Goal: Information Seeking & Learning: Check status

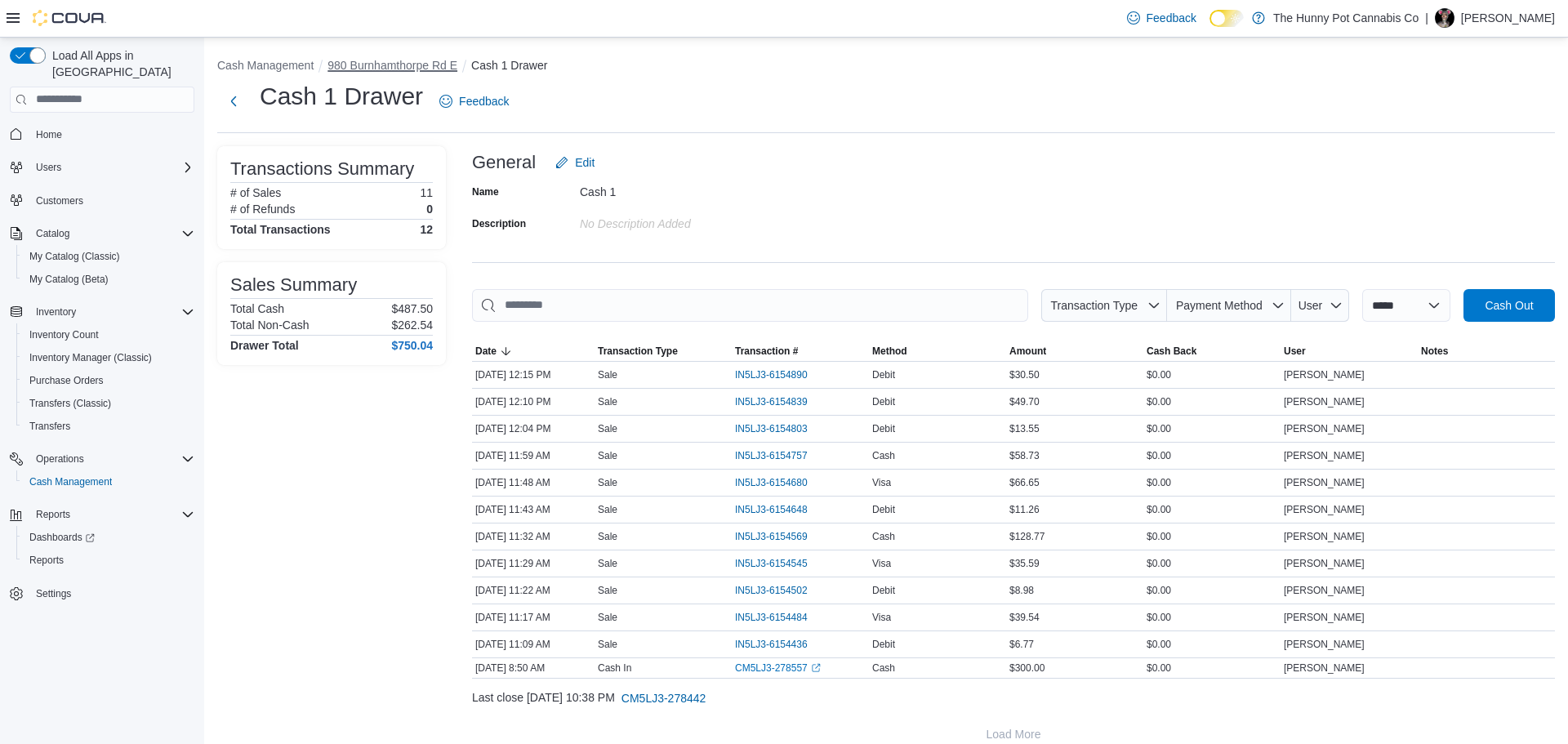
click at [363, 63] on button "980 Burnhamthorpe Rd E" at bounding box center [392, 65] width 130 height 13
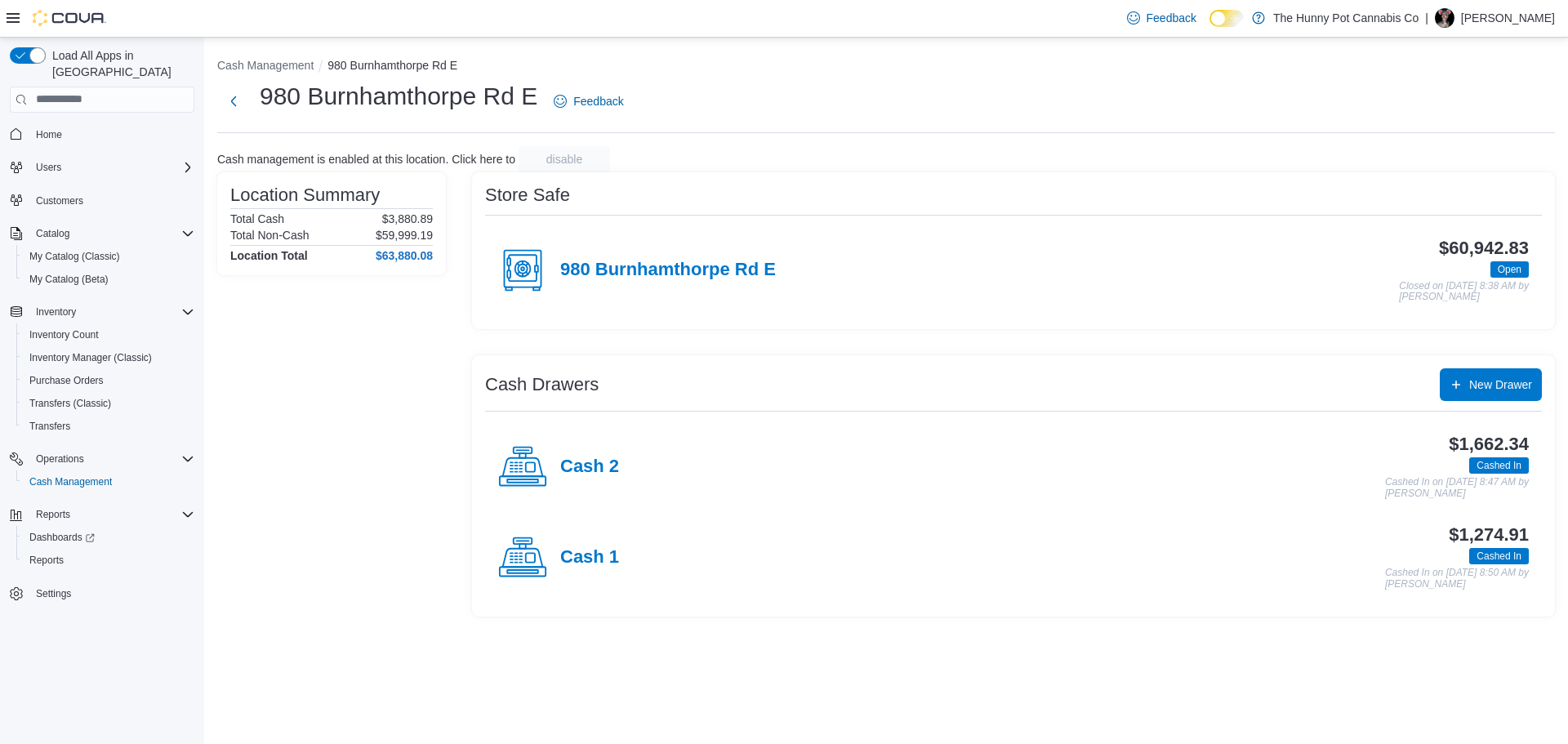
click at [630, 291] on div "980 Burnhamthorpe Rd E" at bounding box center [637, 270] width 278 height 49
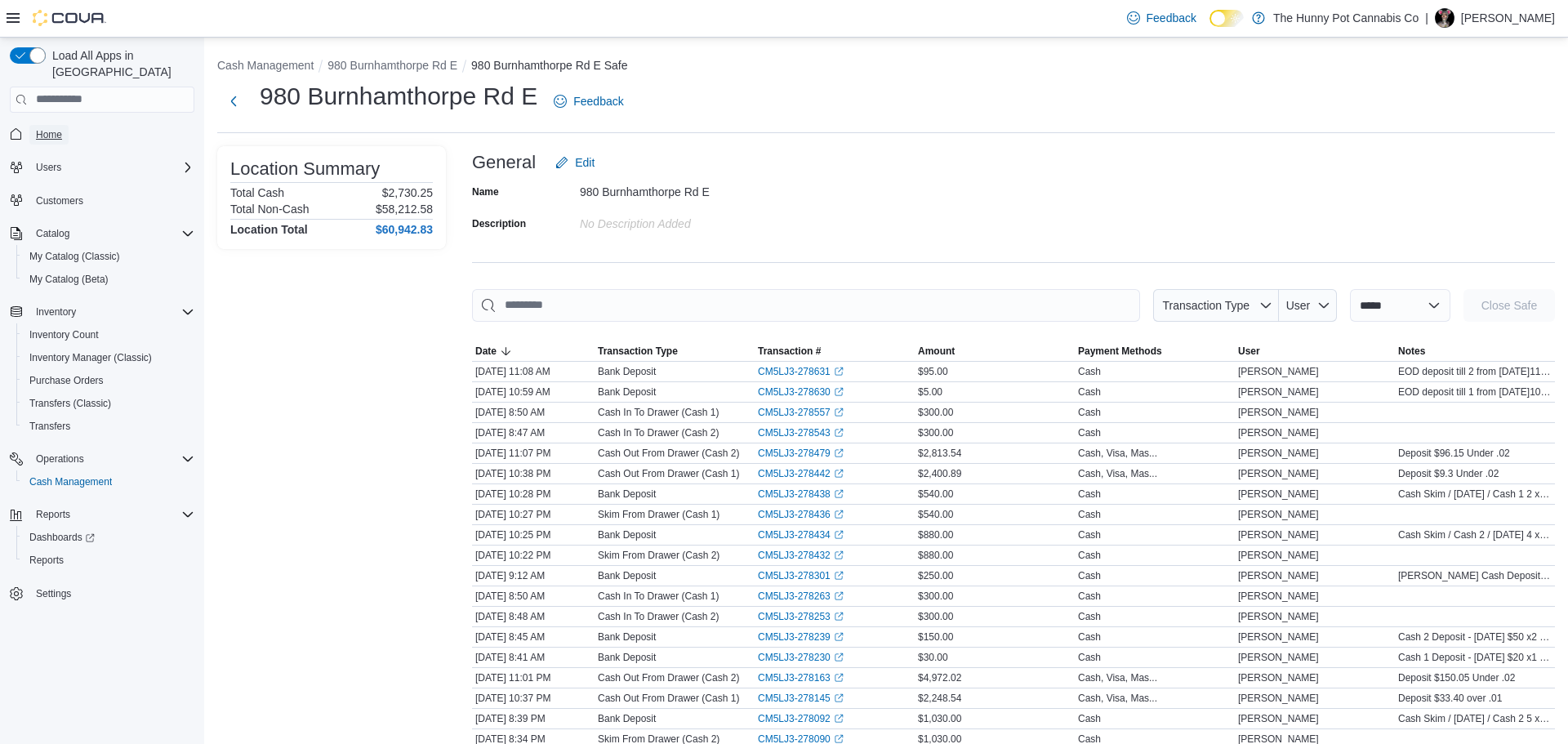
click at [63, 125] on link "Home" at bounding box center [48, 135] width 39 height 20
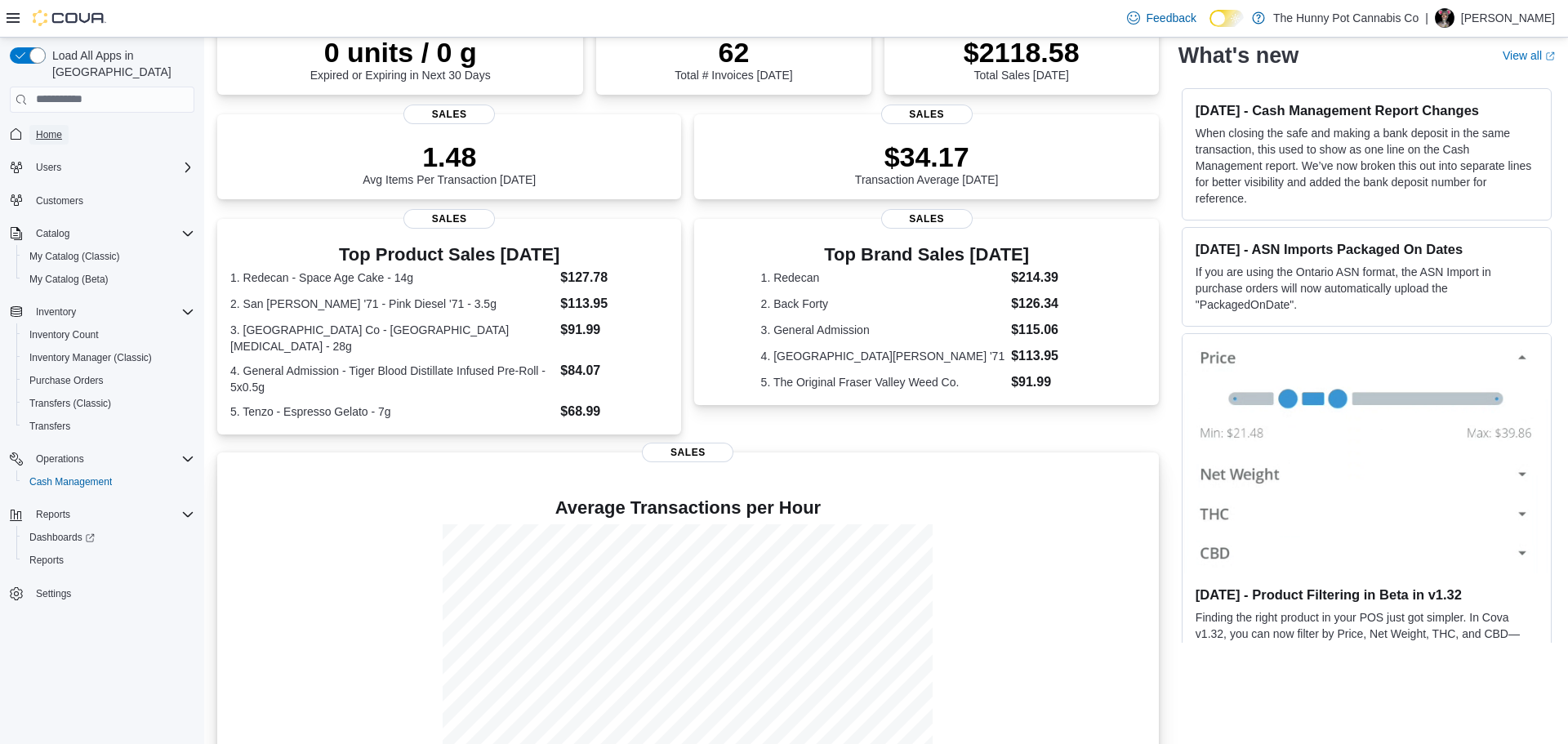
scroll to position [198, 0]
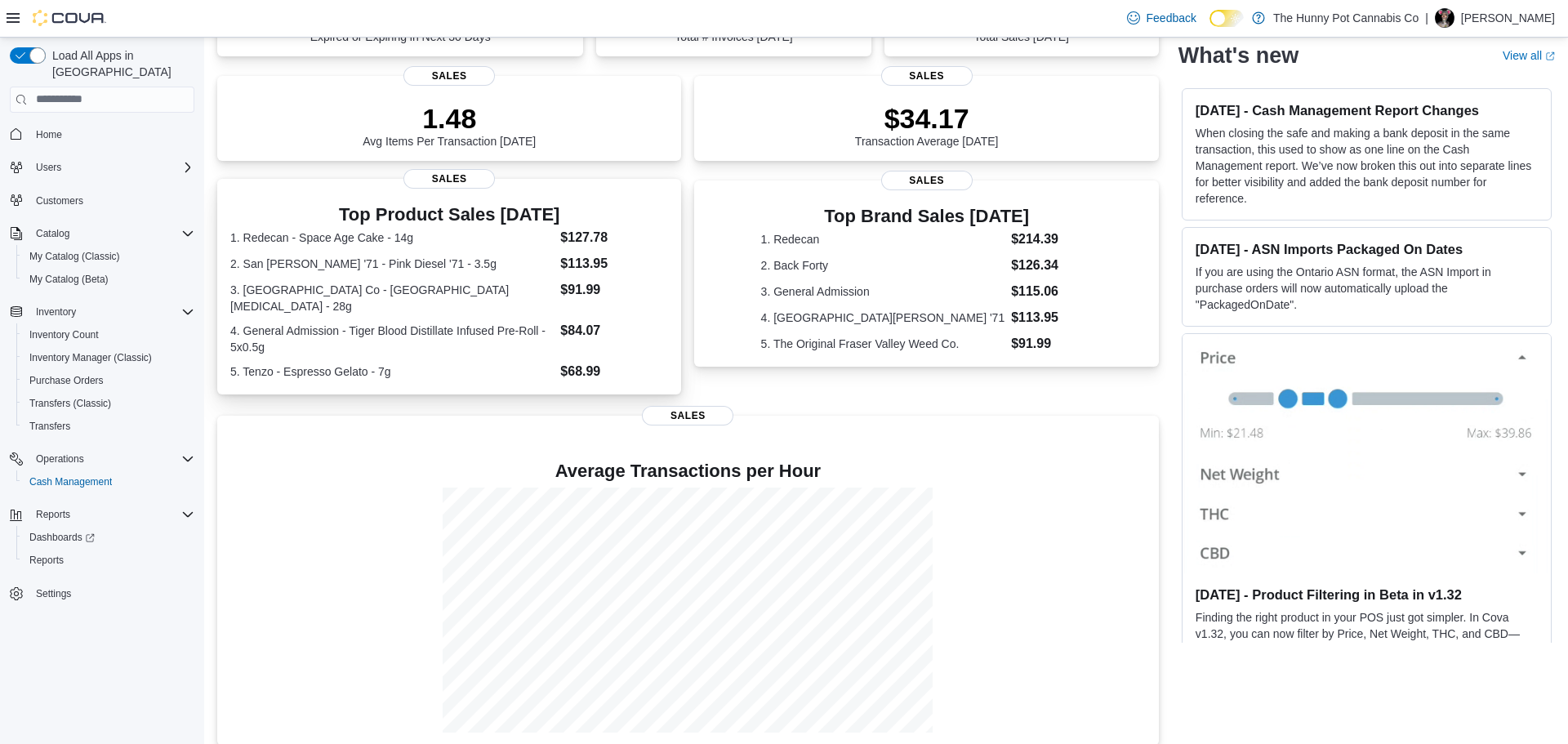
click at [327, 295] on dt "3. Fraser Valley Co - Strawberry Amnesia - 28g" at bounding box center [392, 298] width 324 height 33
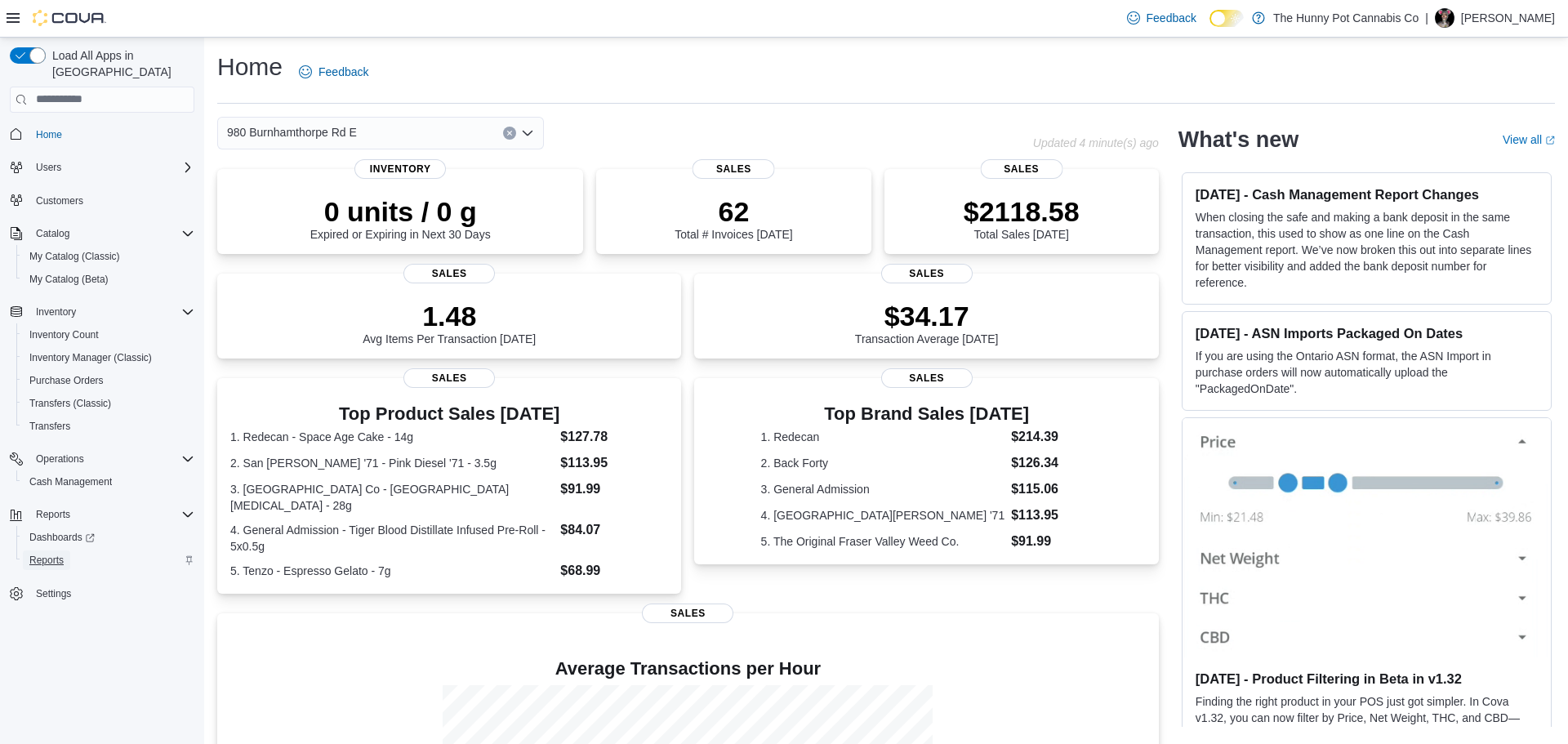
click at [62, 553] on span "Reports" at bounding box center [47, 559] width 35 height 13
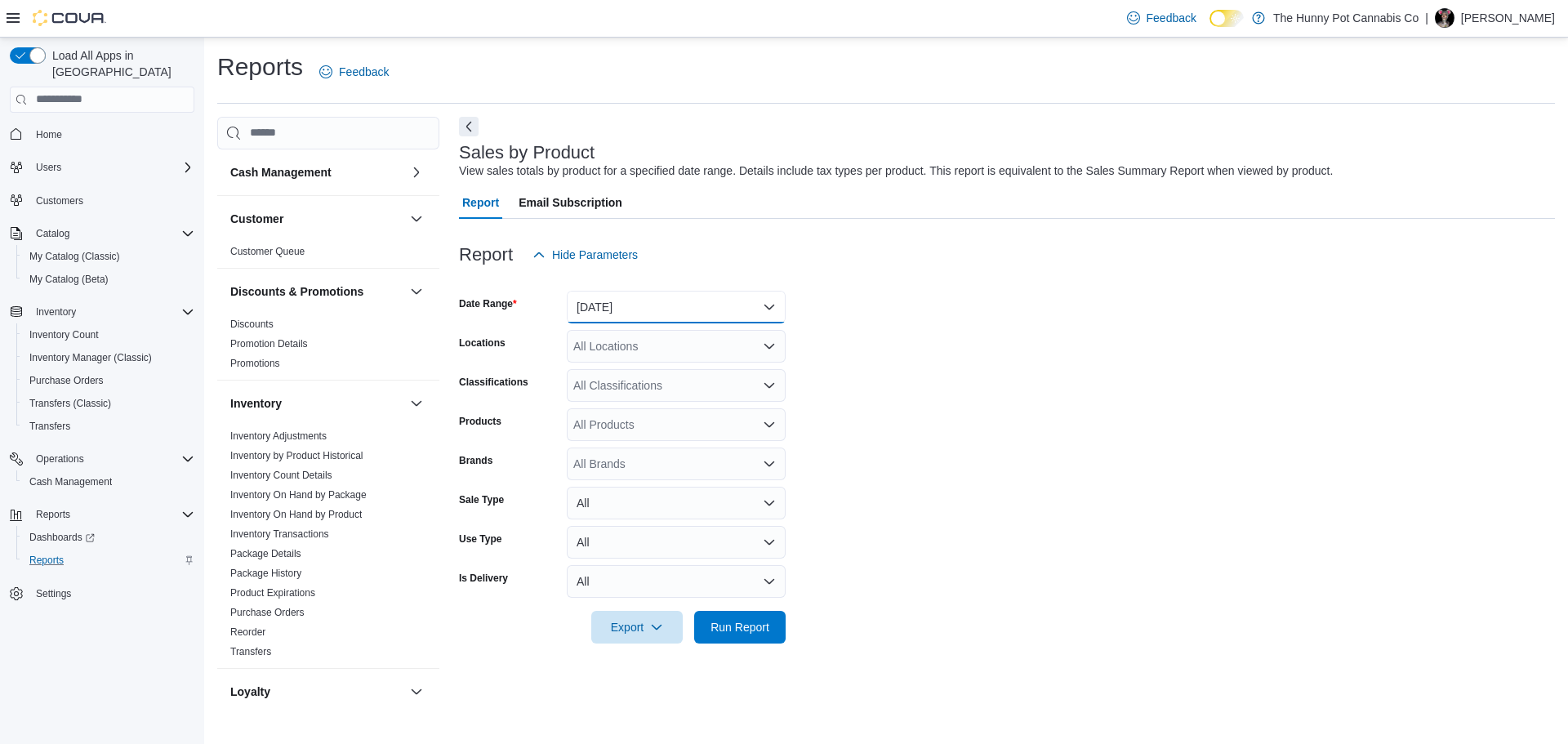
click at [645, 314] on button "Yesterday" at bounding box center [677, 307] width 219 height 33
click at [1073, 395] on form "Date Range Yesterday Locations All Locations Classifications All Classification…" at bounding box center [1008, 457] width 1097 height 372
click at [238, 628] on link "Reorder" at bounding box center [248, 632] width 35 height 11
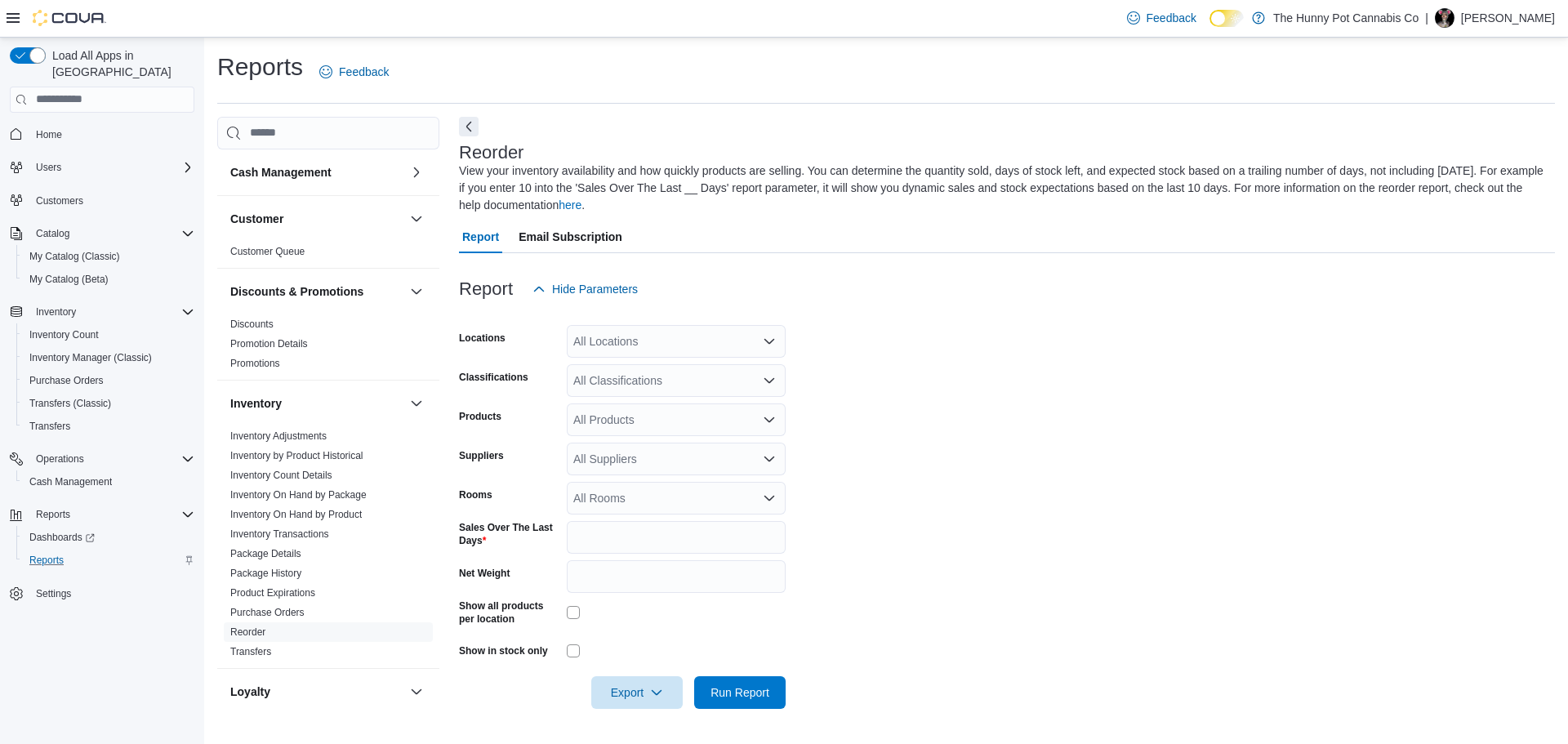
click at [724, 335] on div "All Locations" at bounding box center [677, 342] width 219 height 33
type input "***"
click at [744, 375] on span "980 Burnhamthorpe Rd E" at bounding box center [683, 369] width 130 height 16
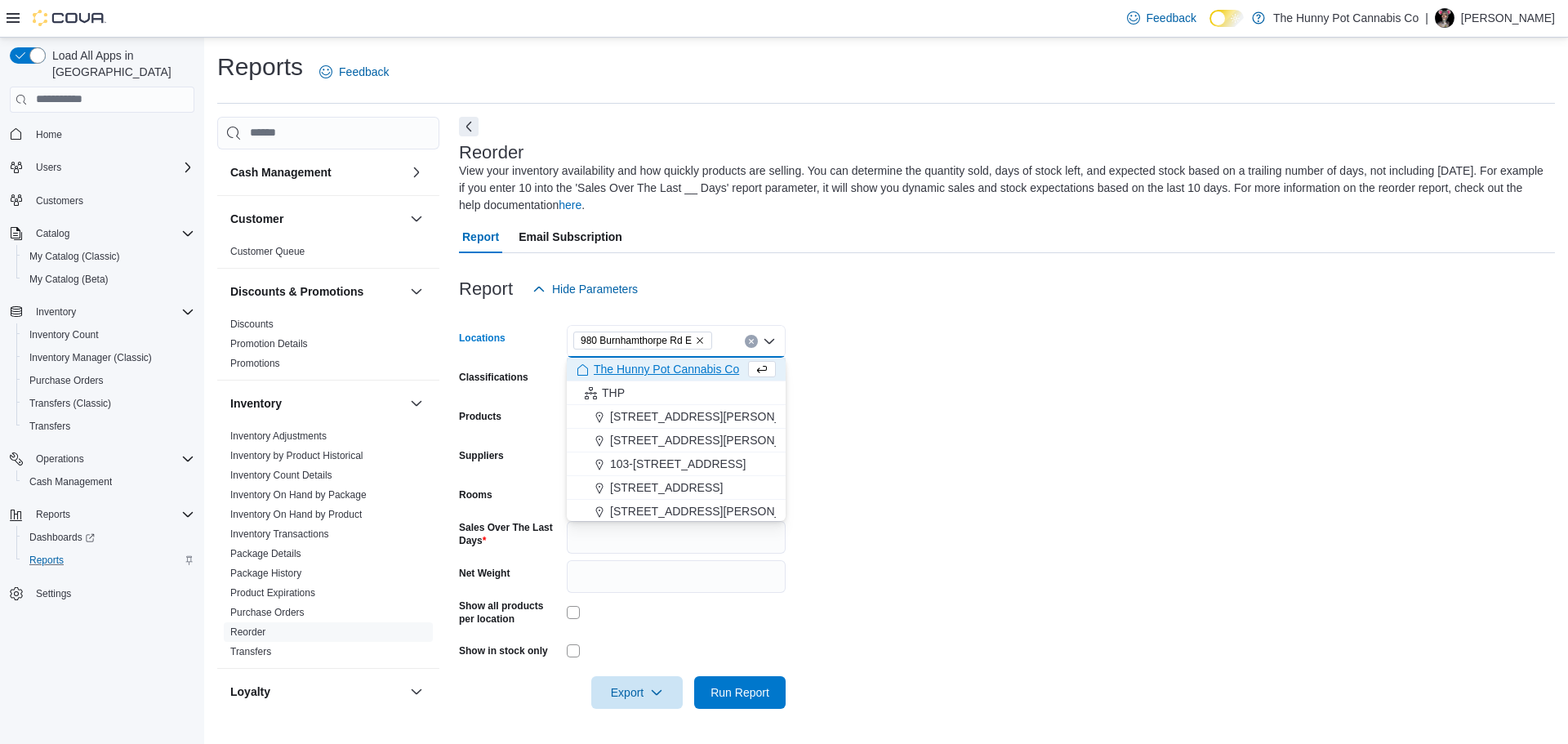
click at [962, 312] on div at bounding box center [1008, 315] width 1097 height 20
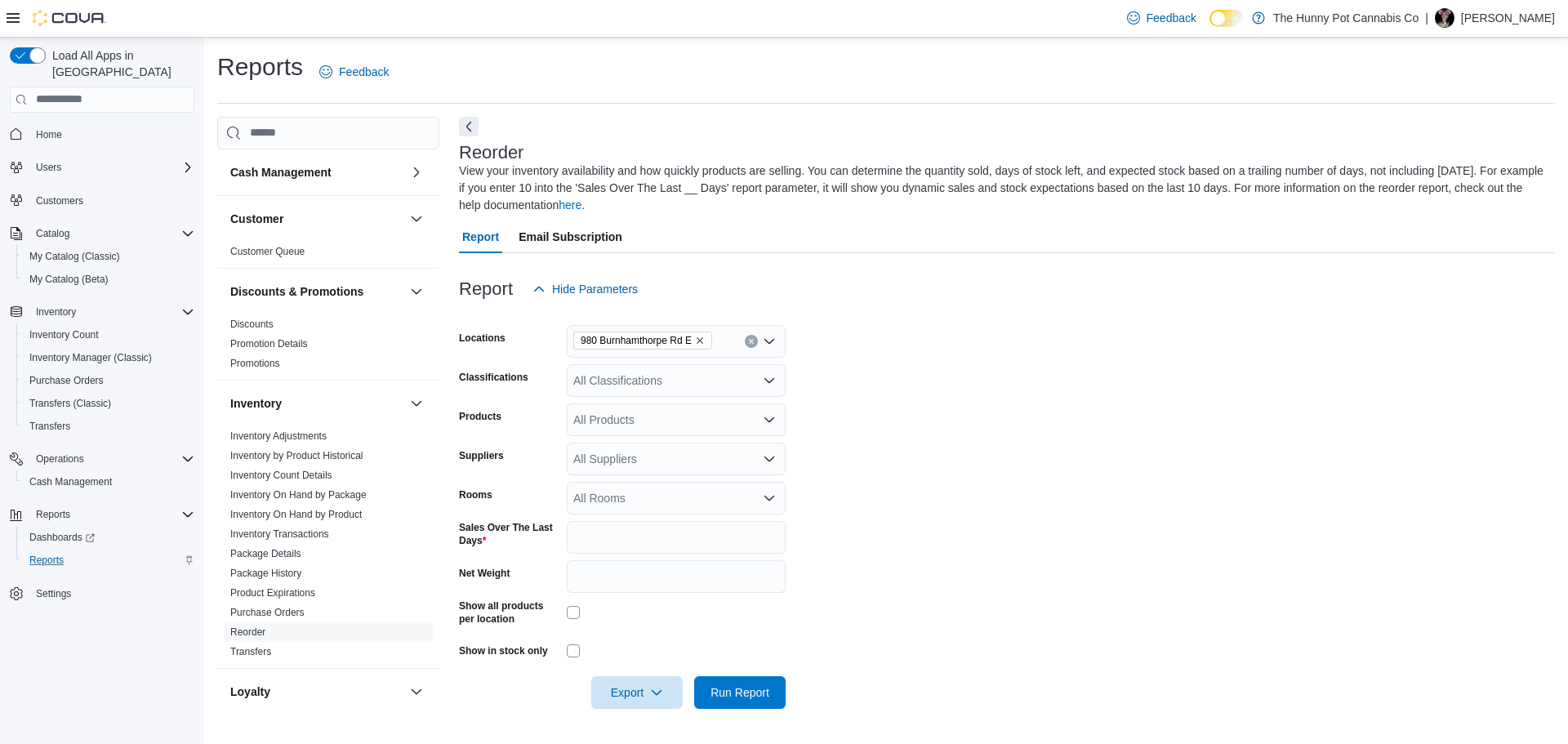
click at [662, 388] on div "All Classifications" at bounding box center [677, 381] width 219 height 33
click at [935, 365] on form "Locations 980 Burnhamthorpe Rd E Classifications All Classifications Combo box.…" at bounding box center [1008, 507] width 1097 height 403
click at [654, 426] on div "All Products" at bounding box center [677, 419] width 219 height 33
click at [654, 426] on div "All Products Combo box. Selected. Combo box input. All Products. Type some text…" at bounding box center [677, 419] width 219 height 33
click at [1075, 426] on form "Locations 980 Burnhamthorpe Rd E Classifications All Classifications Products A…" at bounding box center [1008, 507] width 1097 height 403
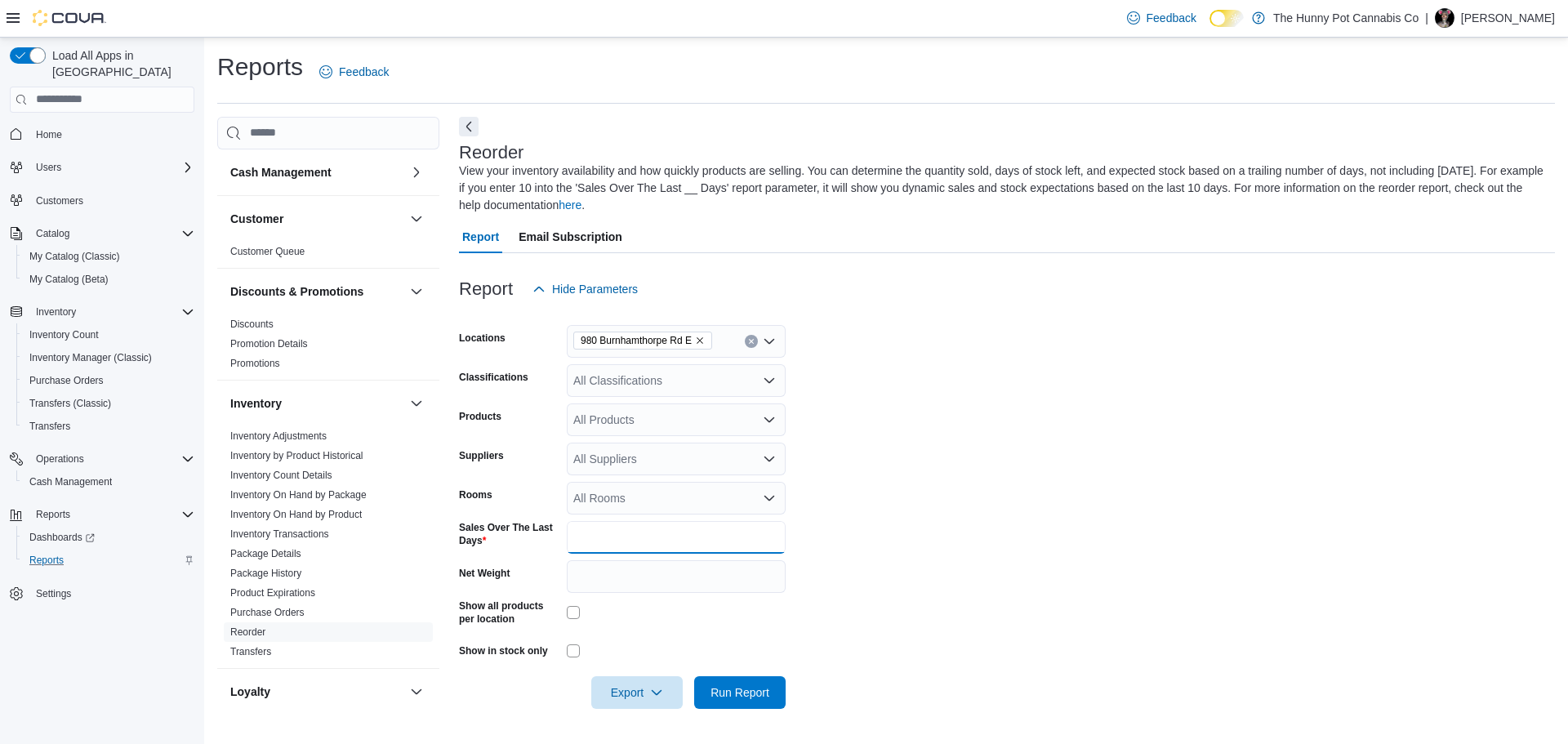
click at [686, 526] on input "*" at bounding box center [677, 538] width 219 height 33
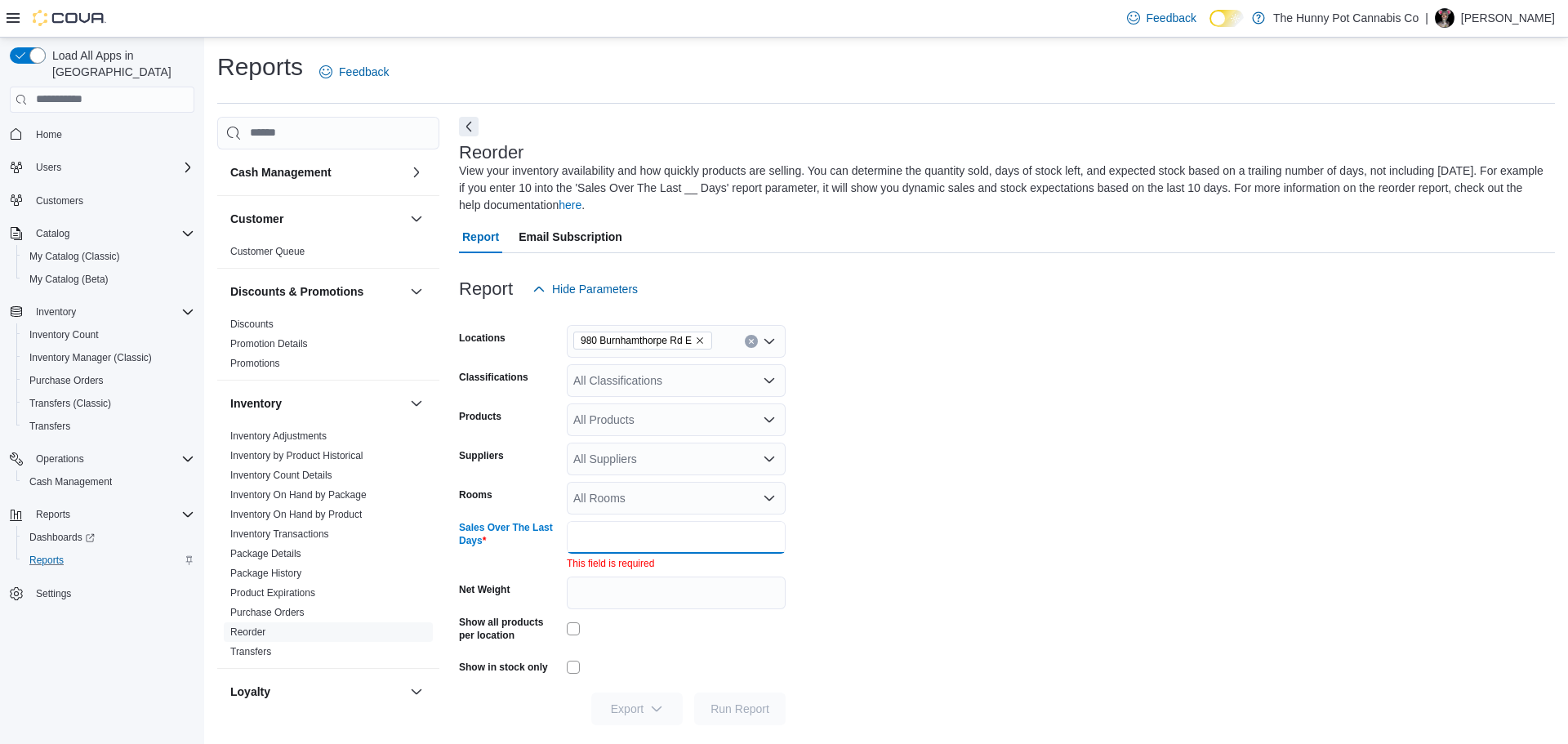
type input "*"
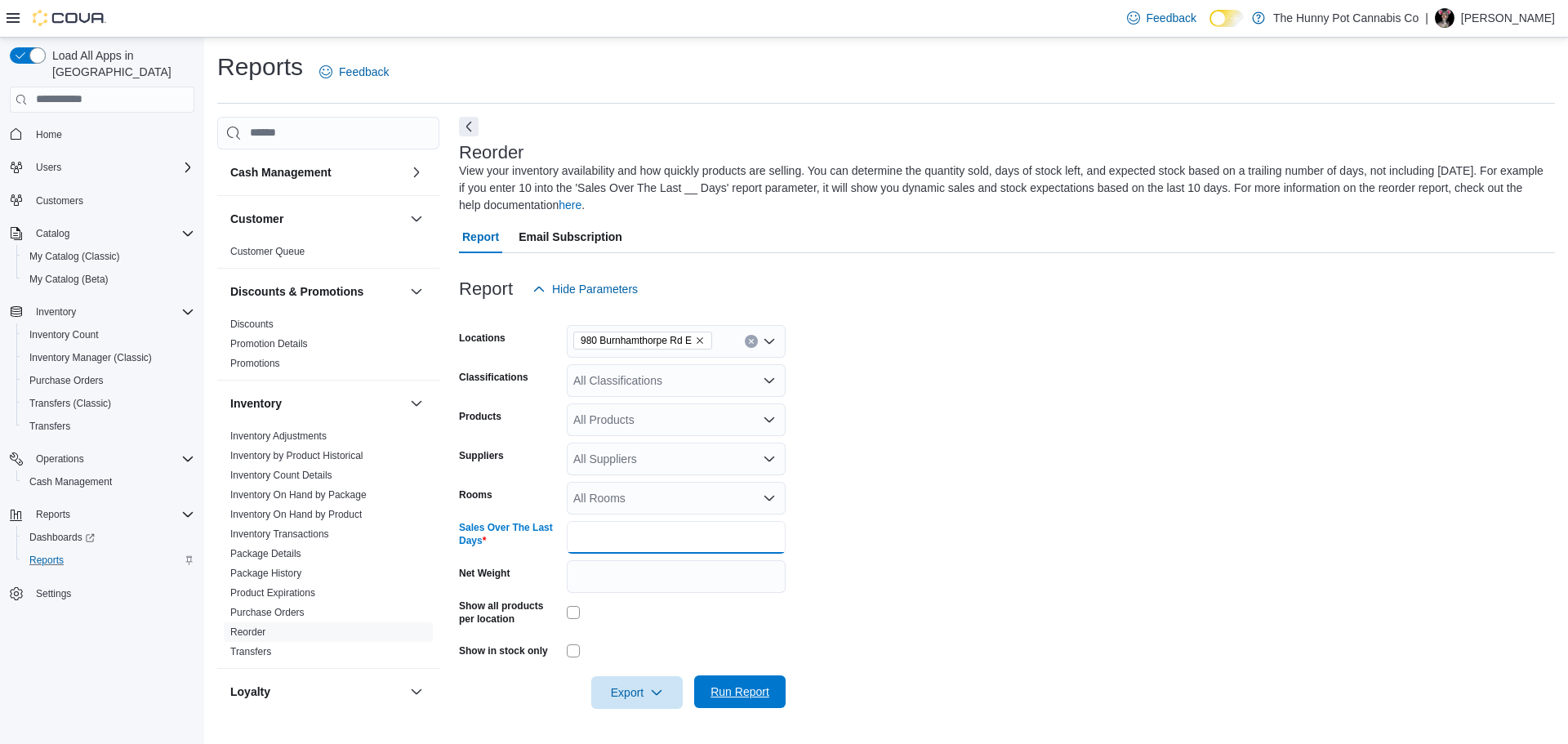
type input "**"
click at [747, 699] on span "Run Report" at bounding box center [740, 691] width 72 height 33
click at [647, 694] on span "Export" at bounding box center [636, 691] width 72 height 33
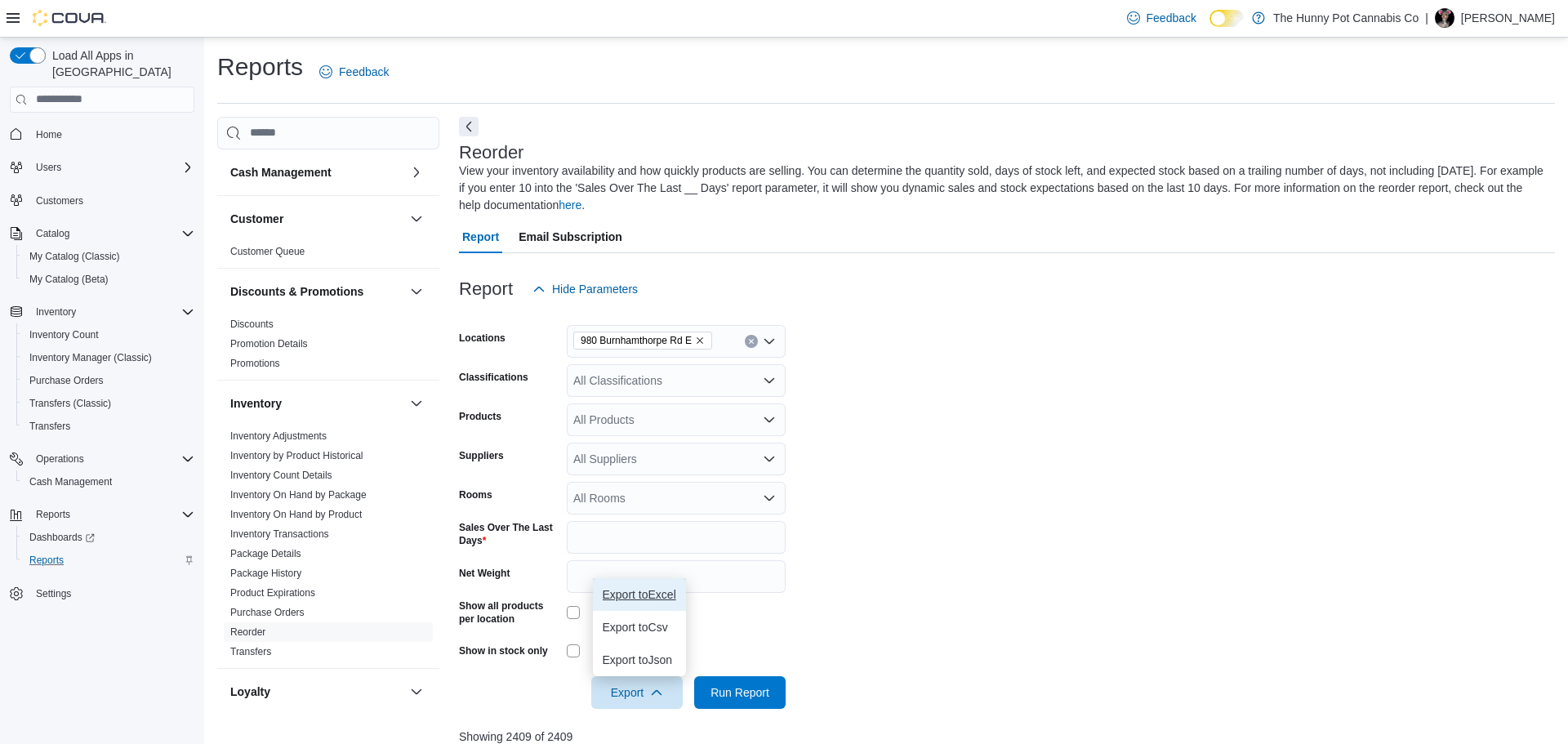
click at [664, 604] on button "Export to Excel" at bounding box center [640, 595] width 93 height 33
click at [332, 509] on link "Inventory On Hand by Product" at bounding box center [296, 514] width 131 height 11
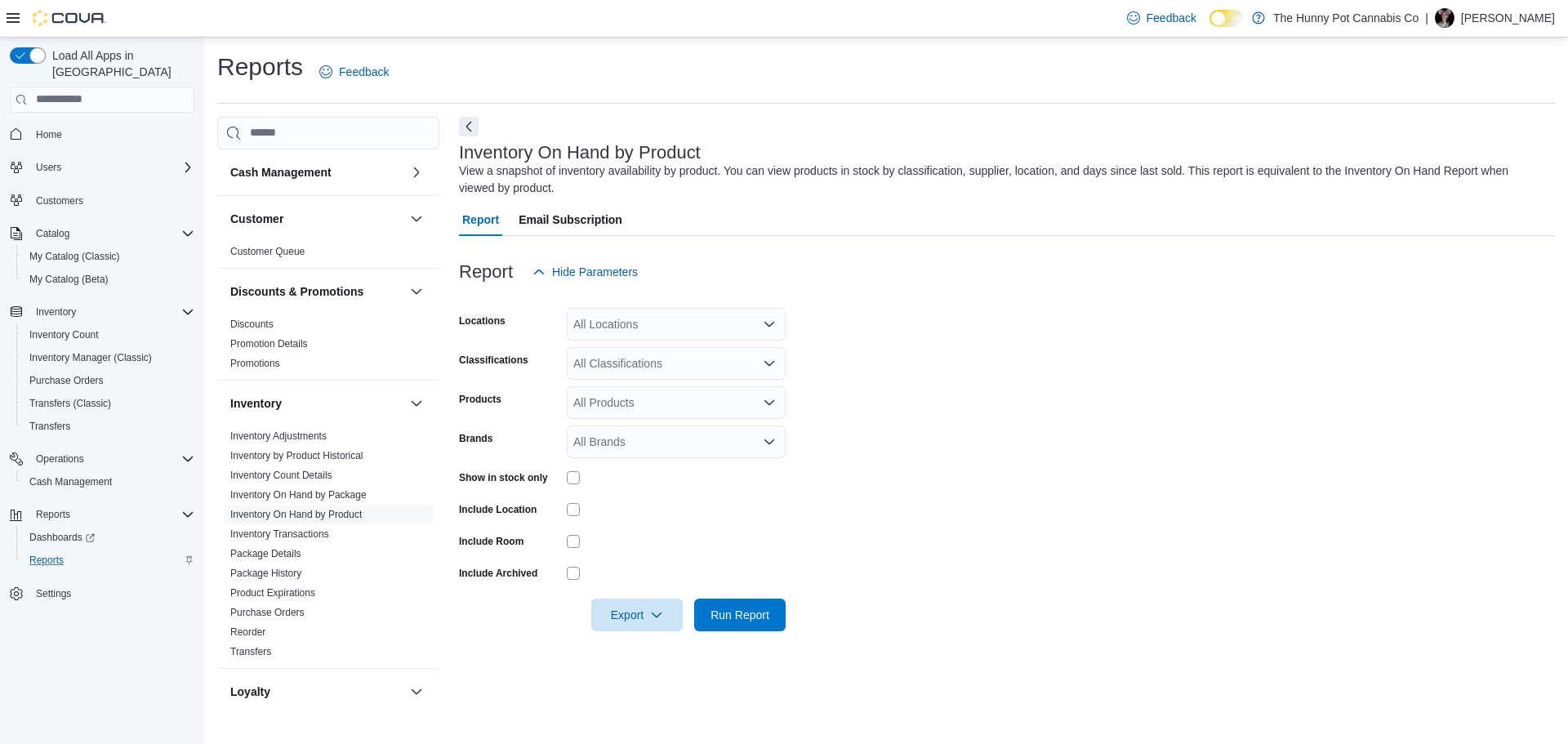
click at [734, 330] on div "All Locations" at bounding box center [677, 325] width 219 height 33
type input "***"
click at [667, 353] on span "980 Burnhamthorpe Rd E" at bounding box center [683, 351] width 130 height 16
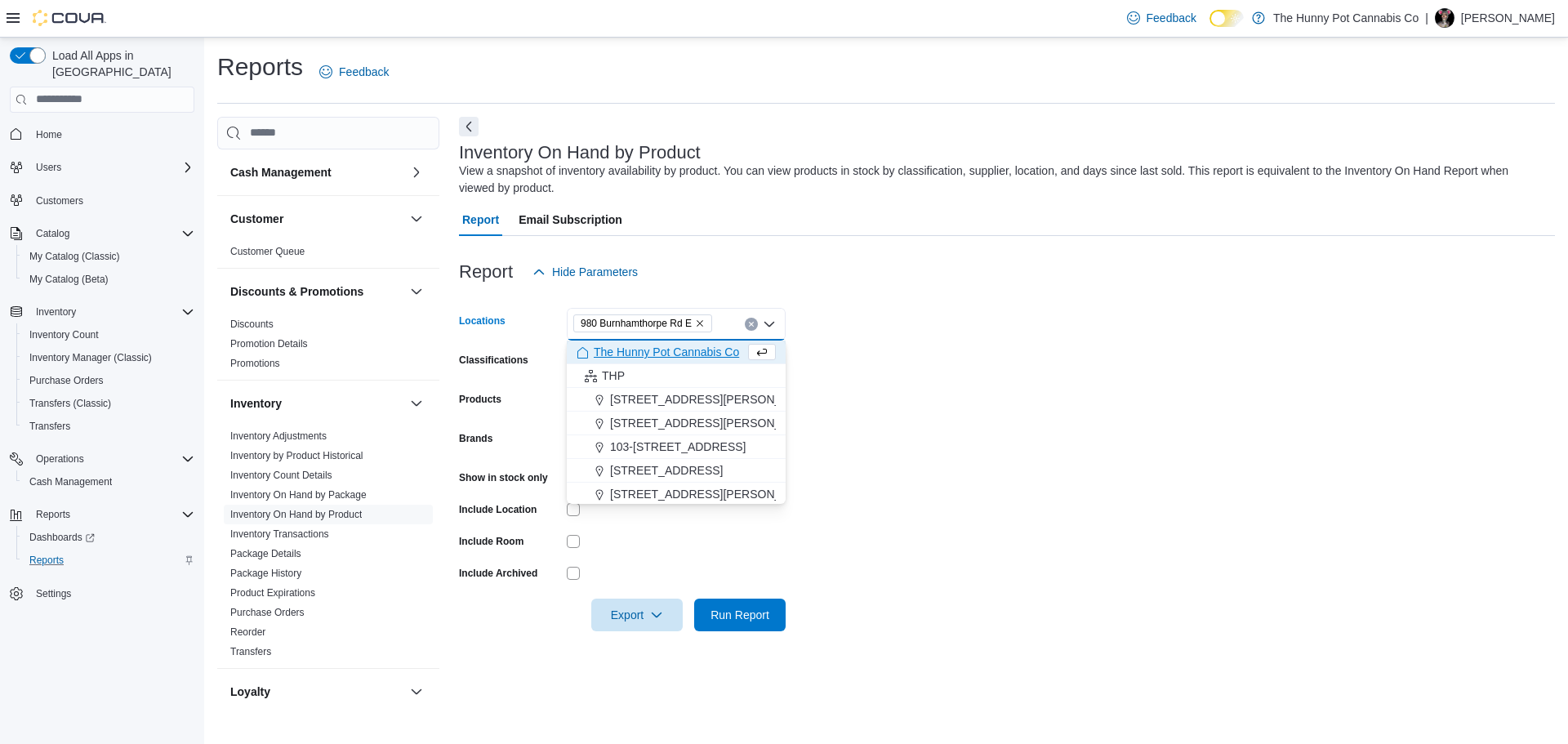
click at [926, 372] on form "Locations 980 Burnhamthorpe Rd E Combo box. Selected. 980 Burnhamthorpe Rd E. P…" at bounding box center [1008, 459] width 1097 height 343
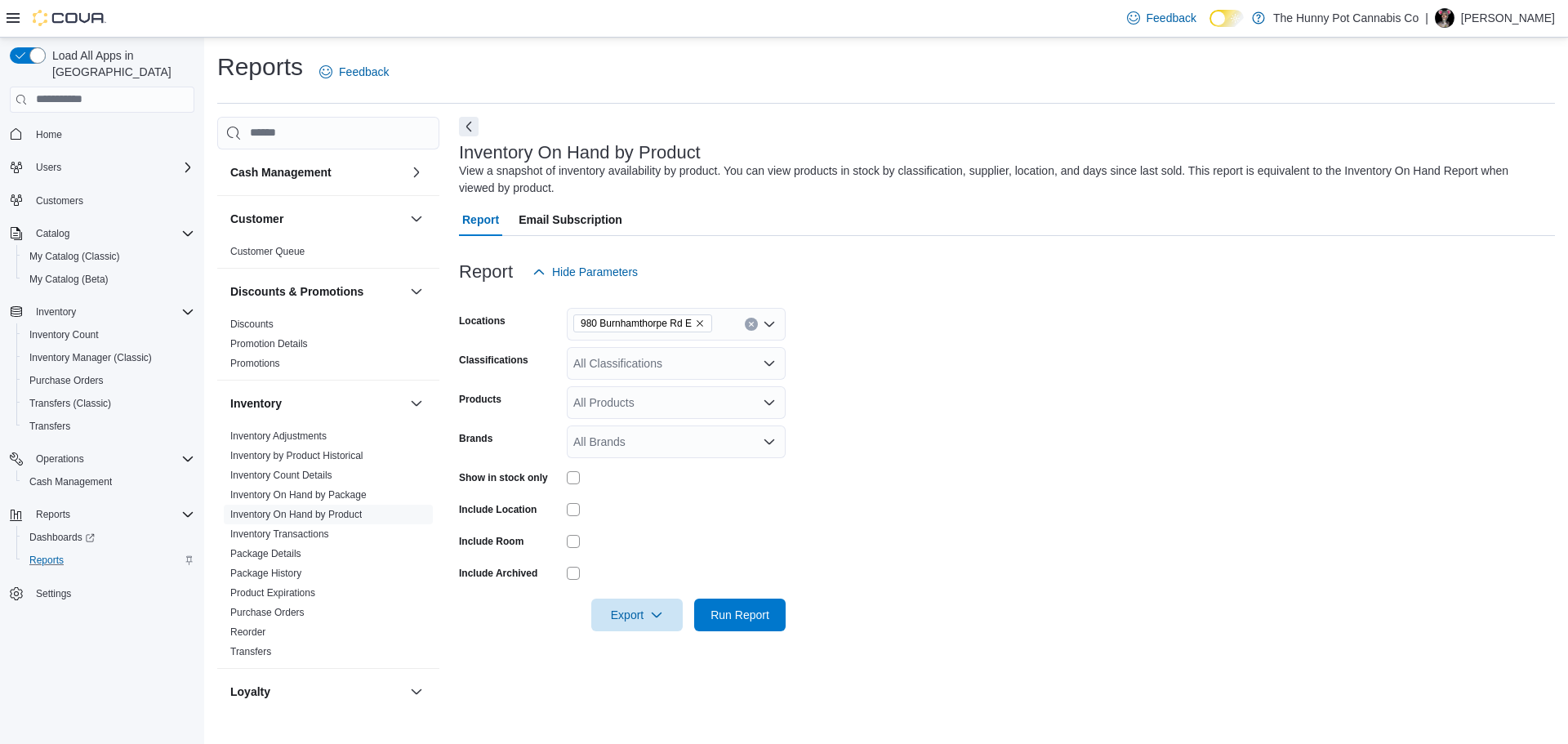
click at [699, 370] on div "All Classifications" at bounding box center [677, 363] width 219 height 33
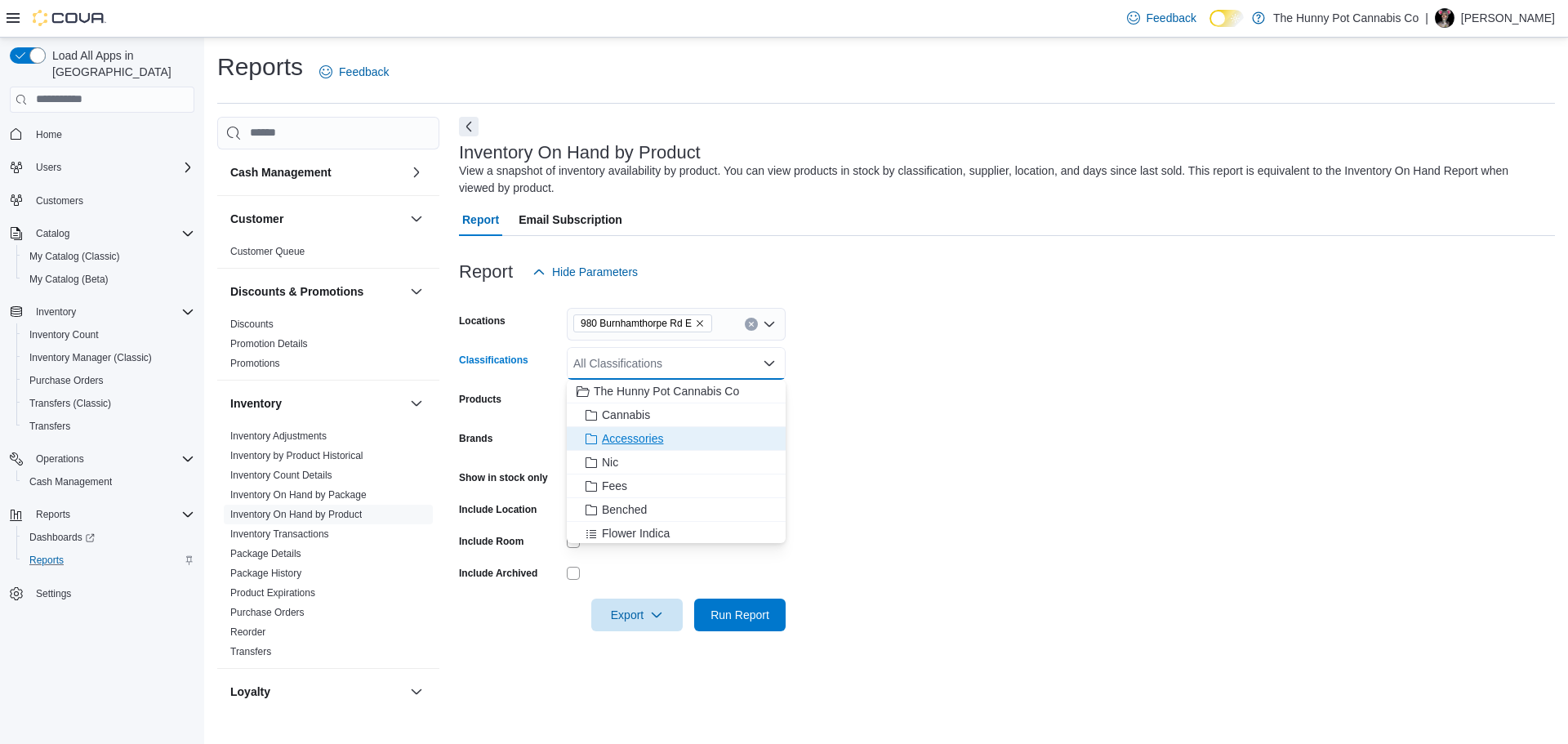
click at [648, 443] on span "Accessories" at bounding box center [632, 438] width 61 height 16
click at [648, 443] on span "510 Carts" at bounding box center [627, 438] width 50 height 16
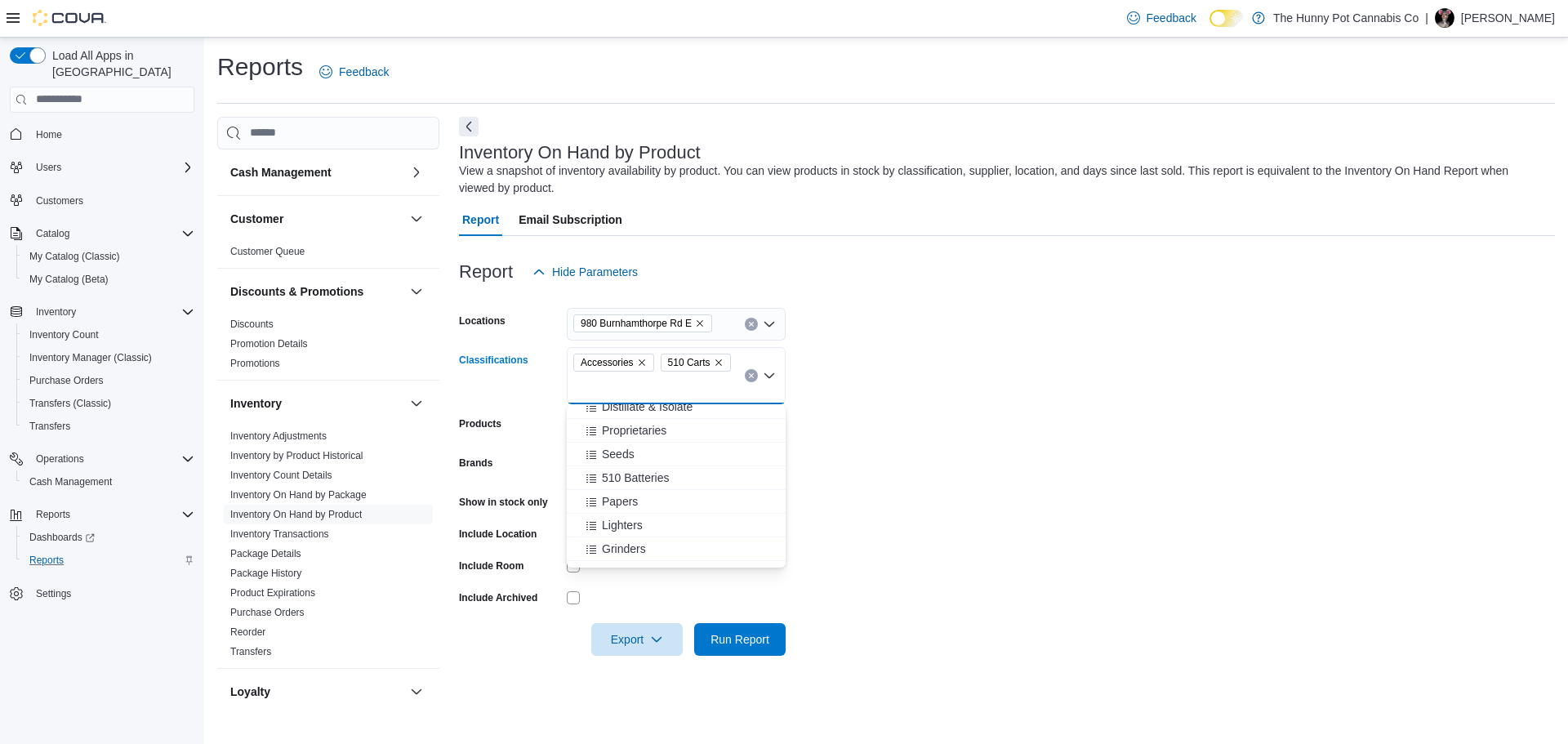
scroll to position [702, 0]
click at [644, 364] on icon "Remove Accessories from selection in this group" at bounding box center [642, 362] width 9 height 9
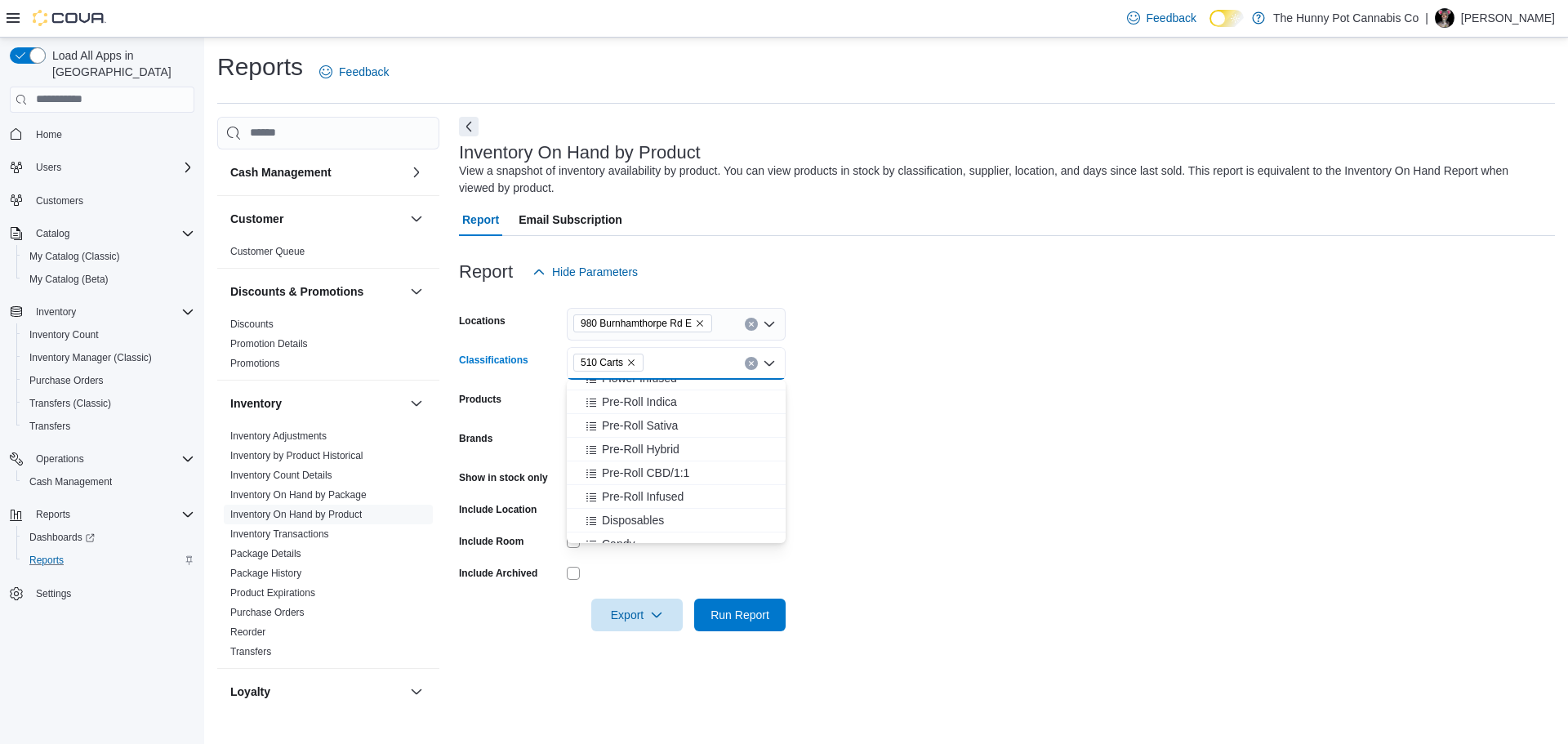
scroll to position [252, 0]
click at [632, 366] on icon "Remove 510 Carts from selection in this group" at bounding box center [631, 362] width 9 height 9
click at [643, 470] on button "510 Batteries" at bounding box center [677, 461] width 219 height 23
click at [629, 476] on button "Lighters" at bounding box center [677, 485] width 219 height 23
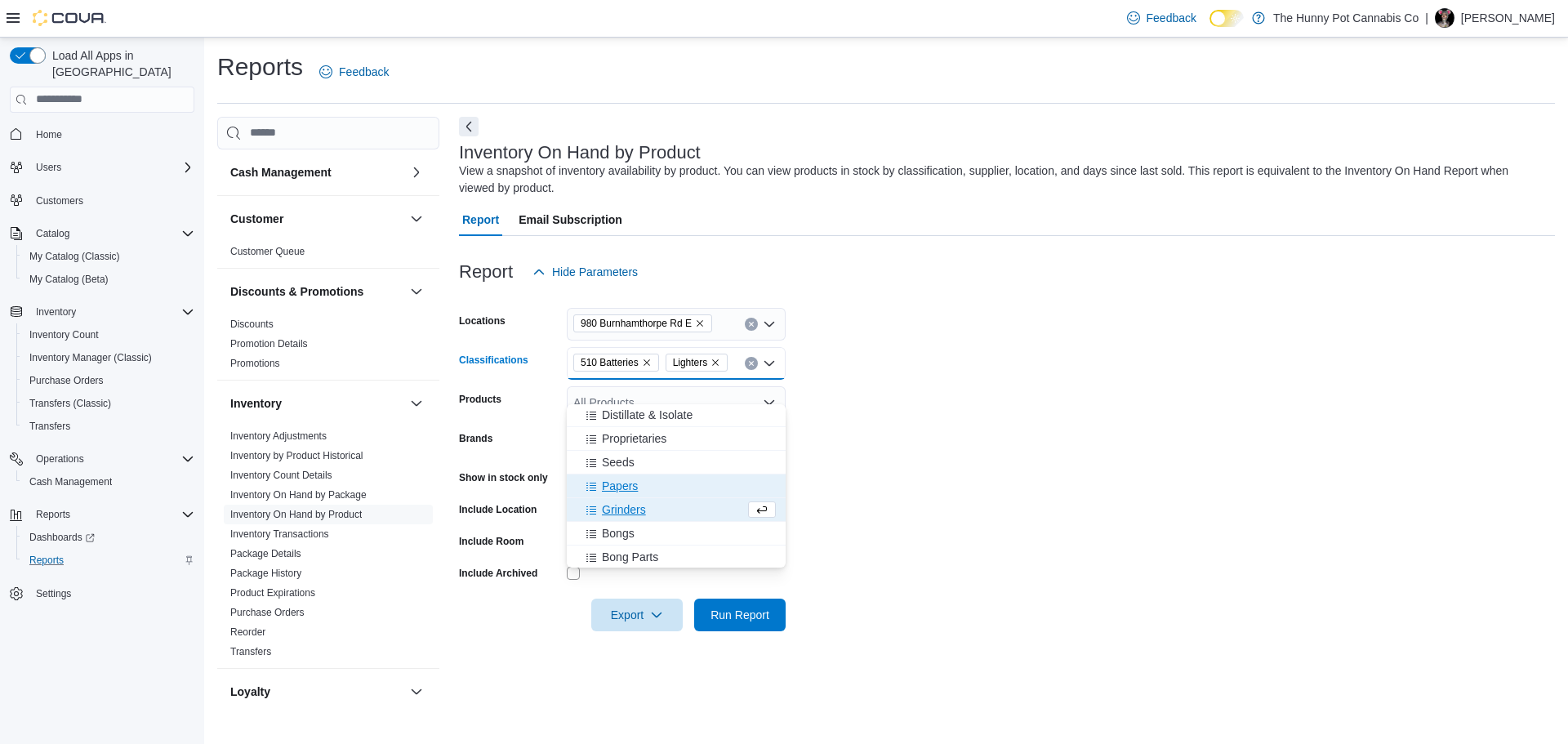
click at [625, 488] on span "Papers" at bounding box center [620, 485] width 36 height 16
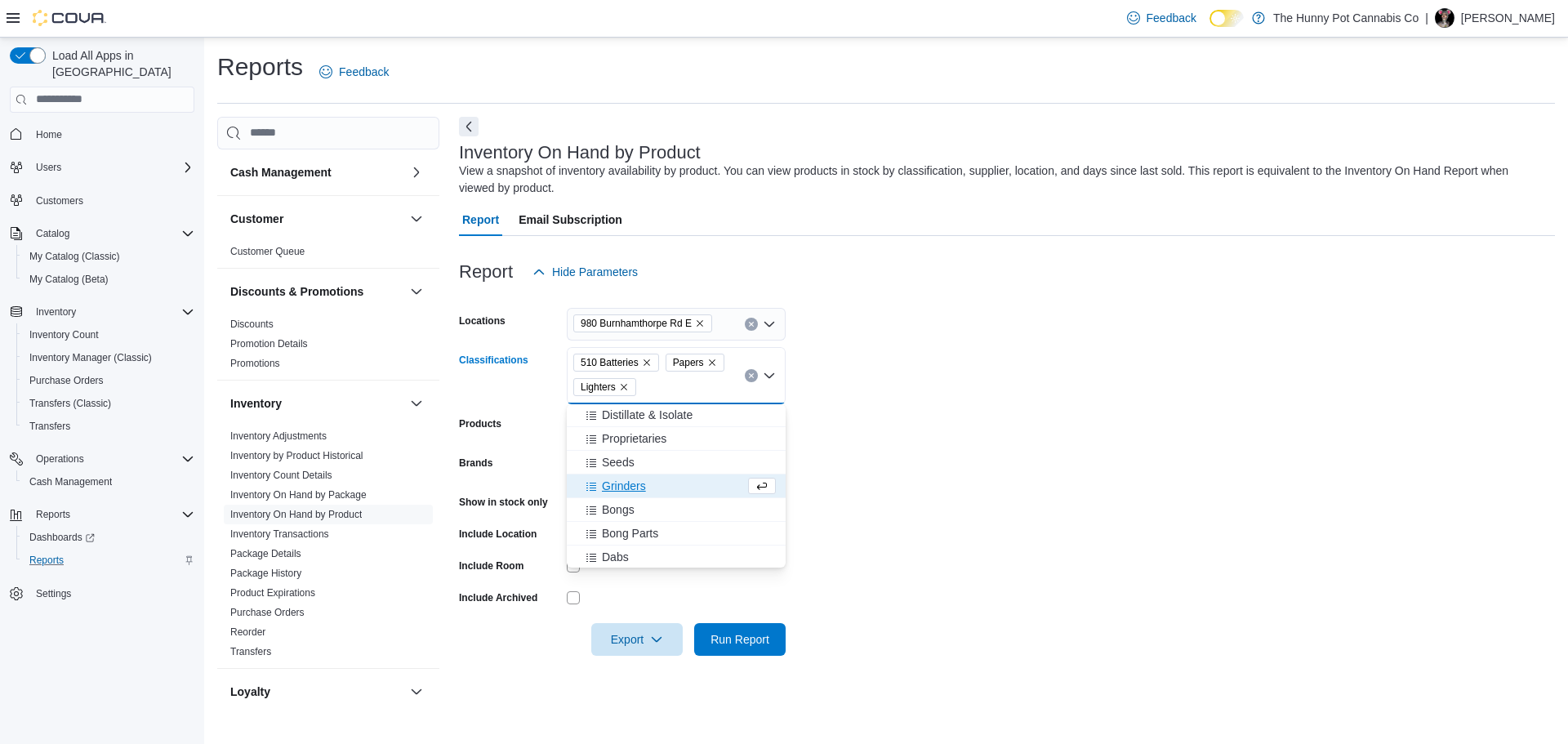
click at [625, 488] on span "Grinders" at bounding box center [623, 485] width 44 height 16
click at [625, 488] on span "Bongs" at bounding box center [618, 485] width 33 height 16
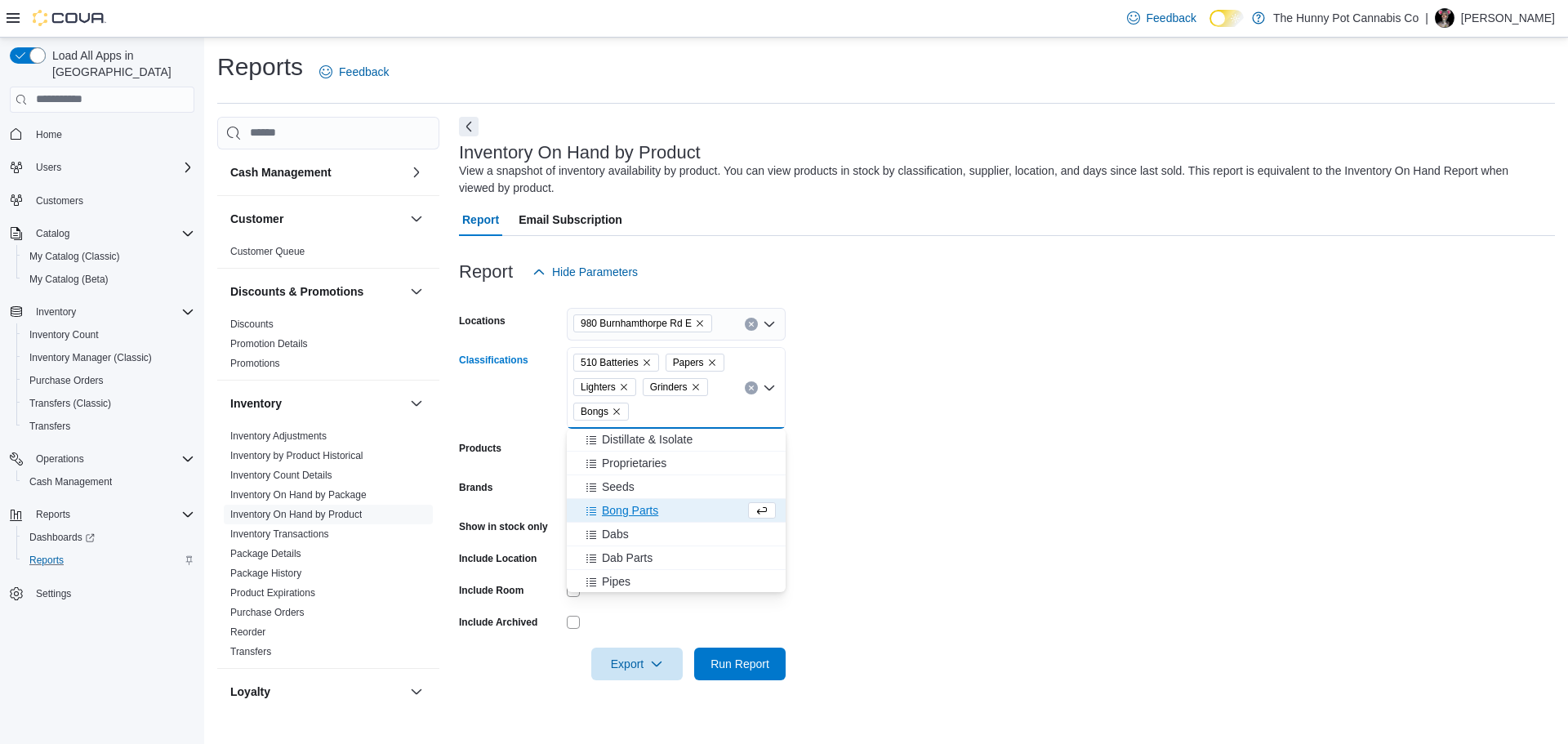
click at [618, 520] on button "Bong Parts" at bounding box center [677, 510] width 219 height 23
click at [618, 520] on button "Dabs" at bounding box center [677, 510] width 219 height 23
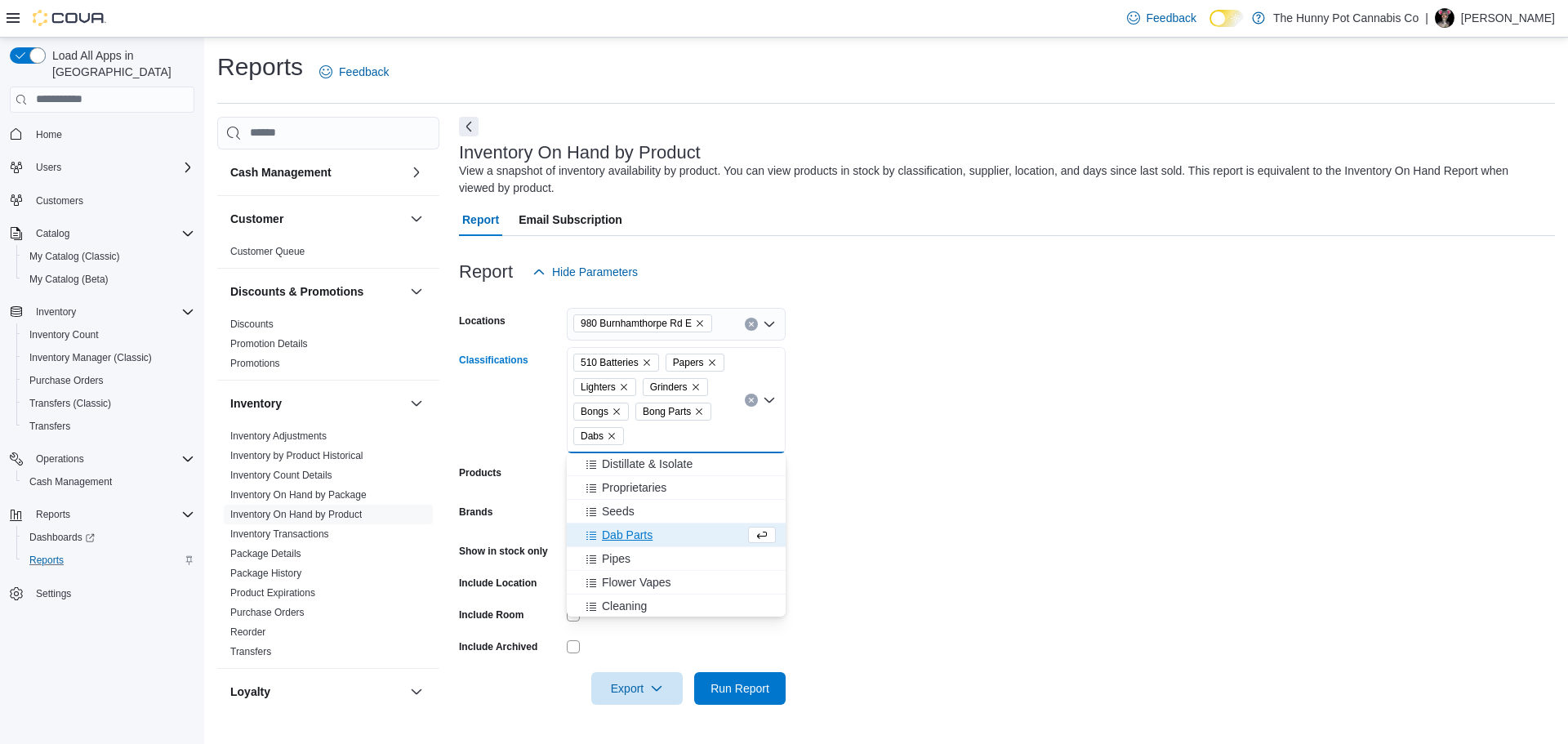
click at [620, 534] on span "Dab Parts" at bounding box center [627, 534] width 51 height 16
click at [620, 534] on span "Pipes" at bounding box center [616, 534] width 28 height 16
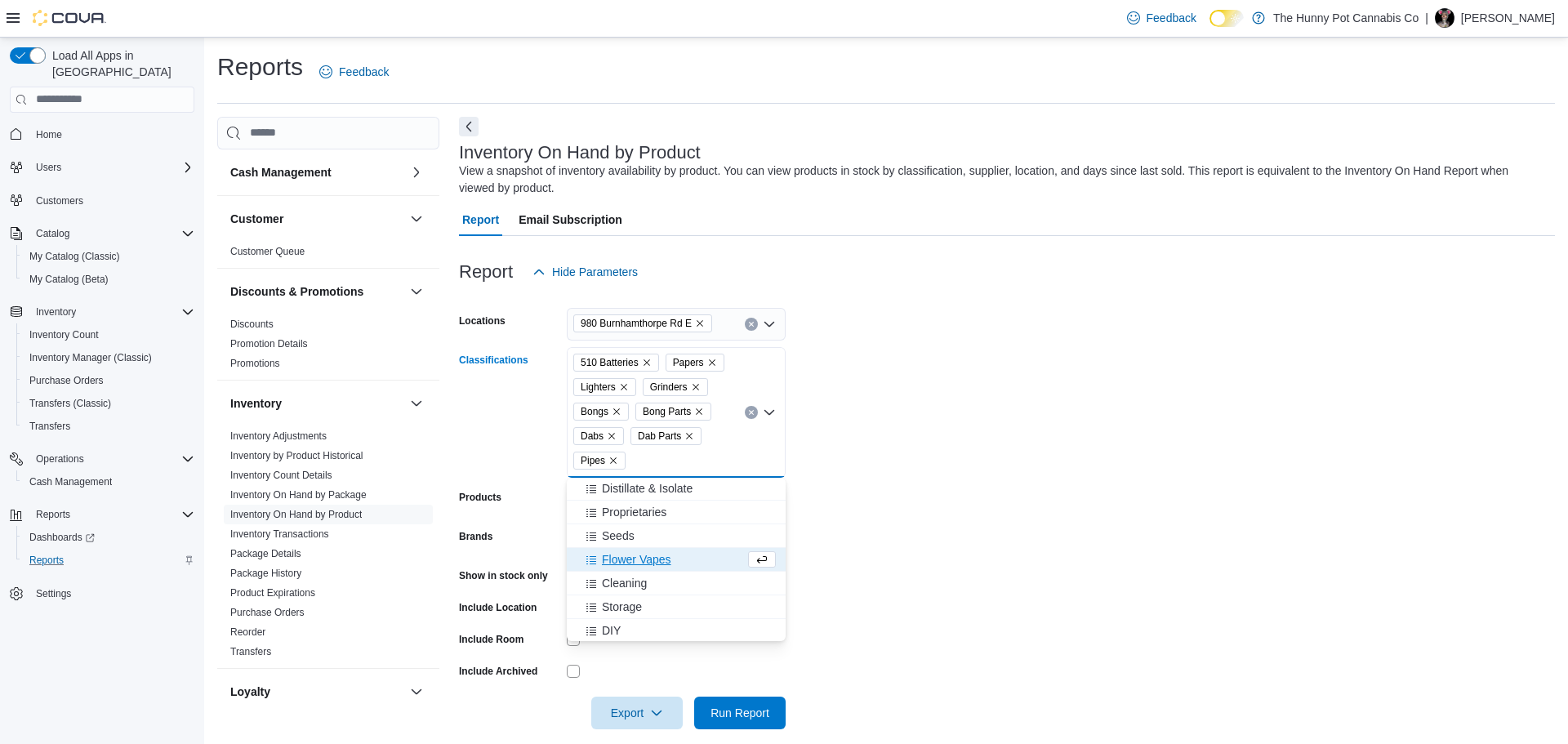
click at [621, 566] on span "Flower Vapes" at bounding box center [636, 559] width 69 height 16
click at [621, 566] on span "Cleaning" at bounding box center [624, 559] width 45 height 16
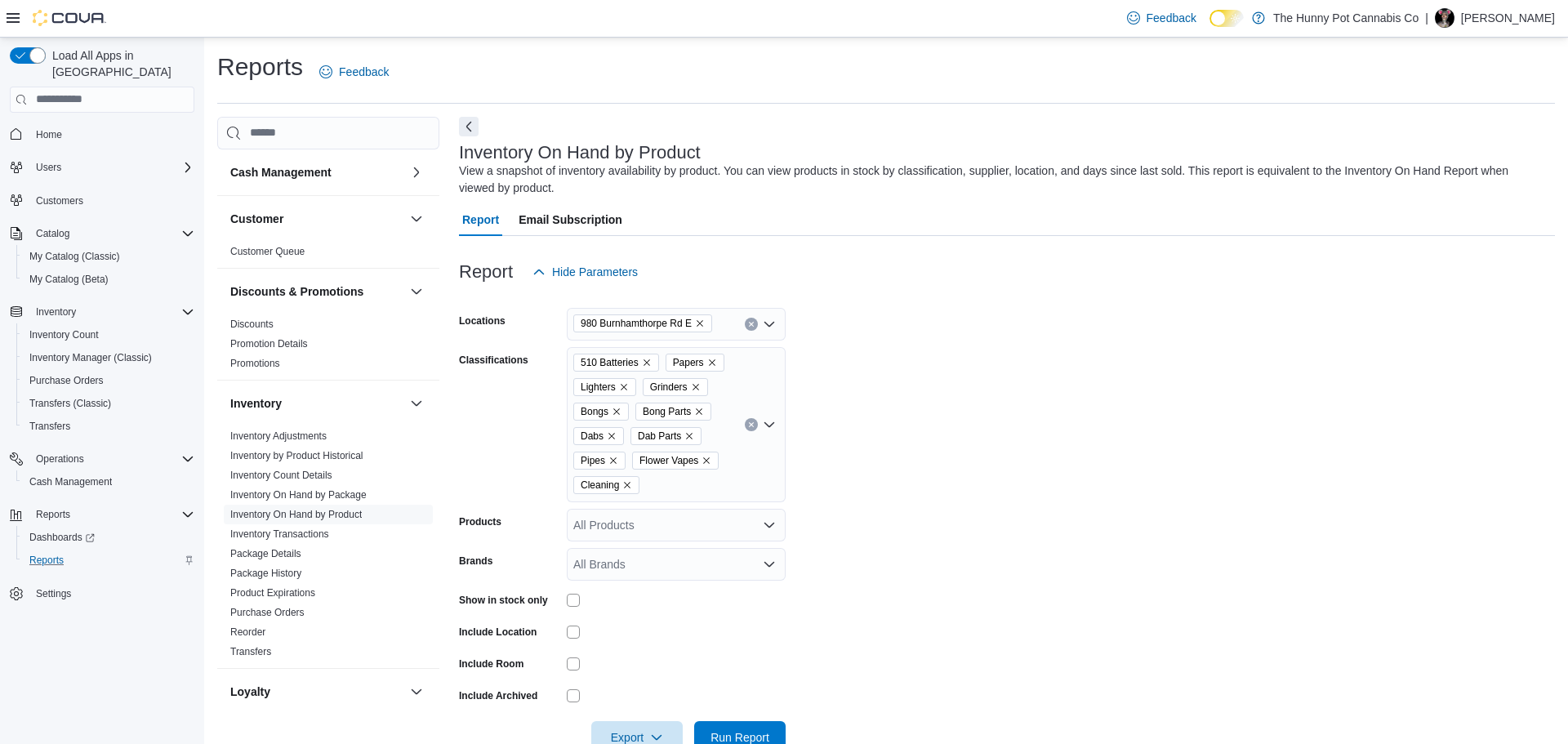
click at [860, 481] on form "Locations 980 Burnhamthorpe Rd E Classifications 510 Batteries Papers Lighters …" at bounding box center [1008, 520] width 1097 height 465
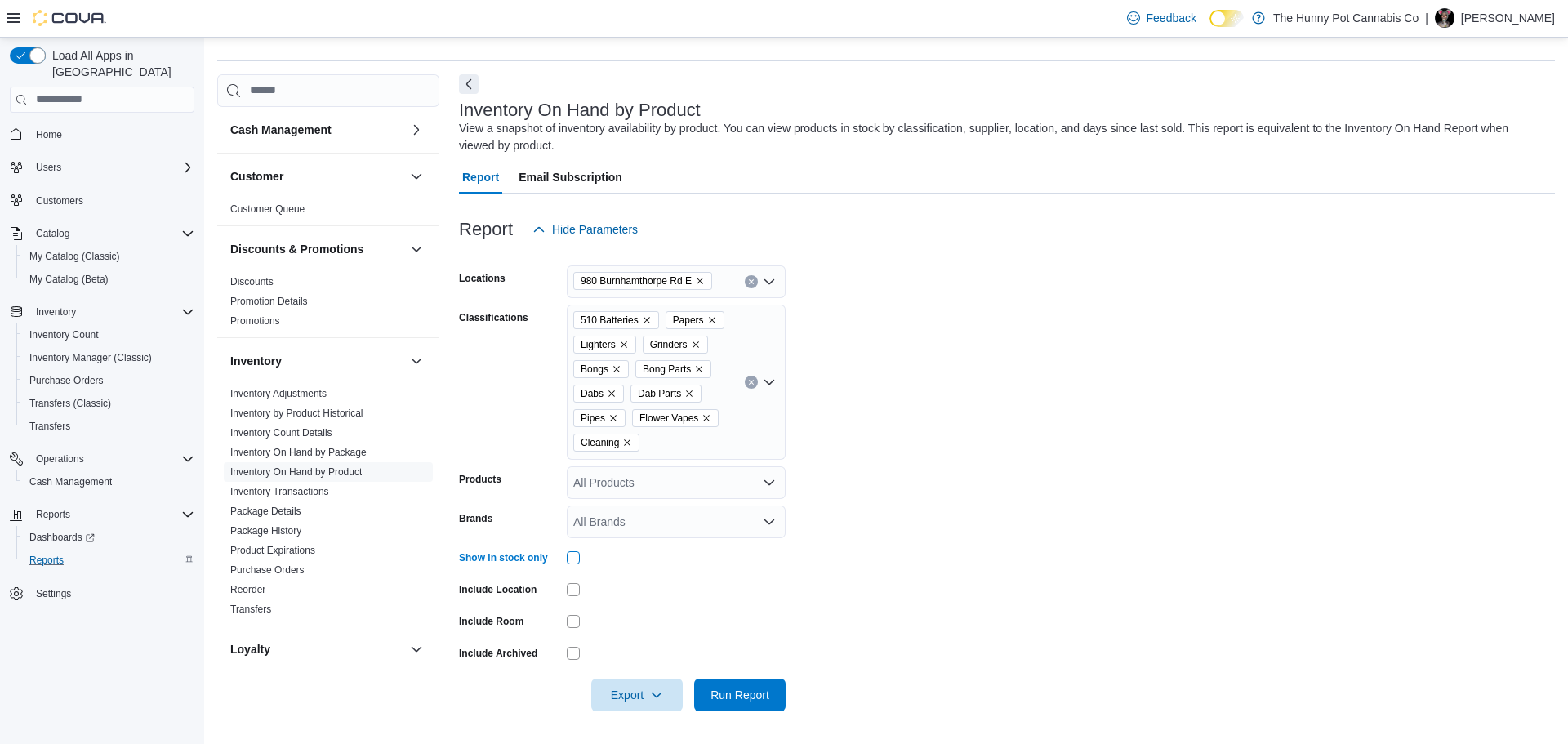
scroll to position [39, 0]
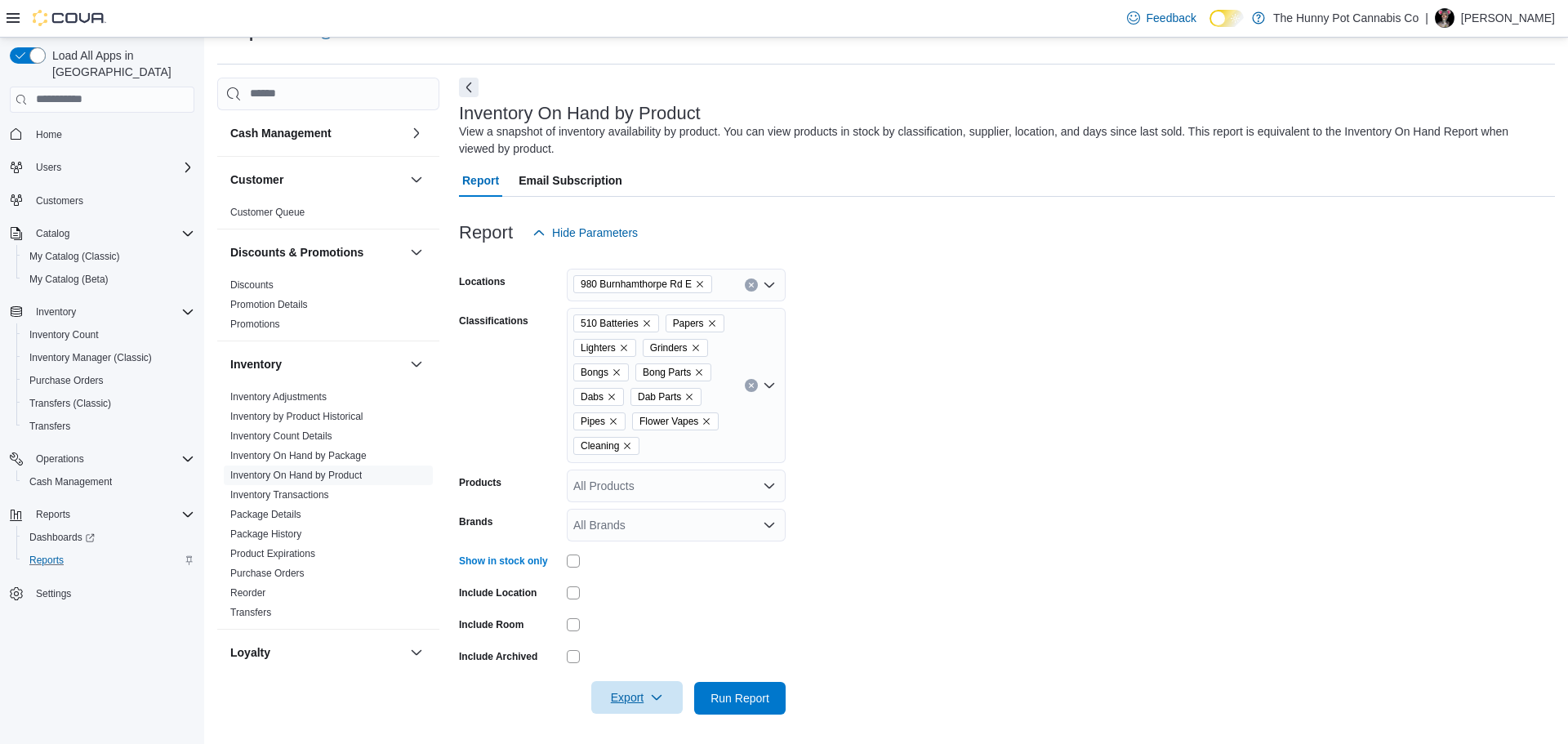
click at [653, 691] on icon "button" at bounding box center [656, 697] width 13 height 13
click at [652, 608] on button "Export to Excel" at bounding box center [640, 600] width 93 height 33
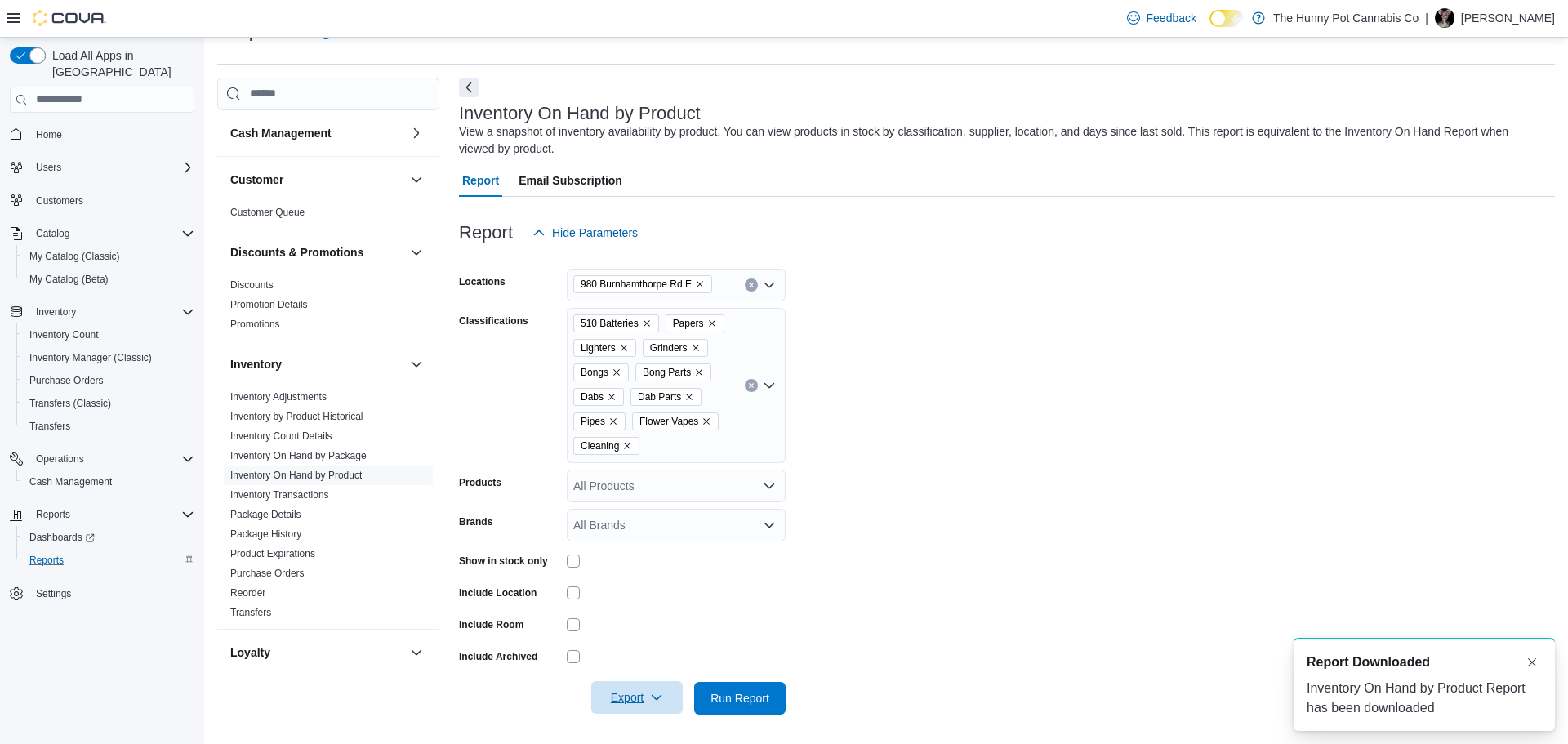
scroll to position [0, 0]
